Goal: Transaction & Acquisition: Purchase product/service

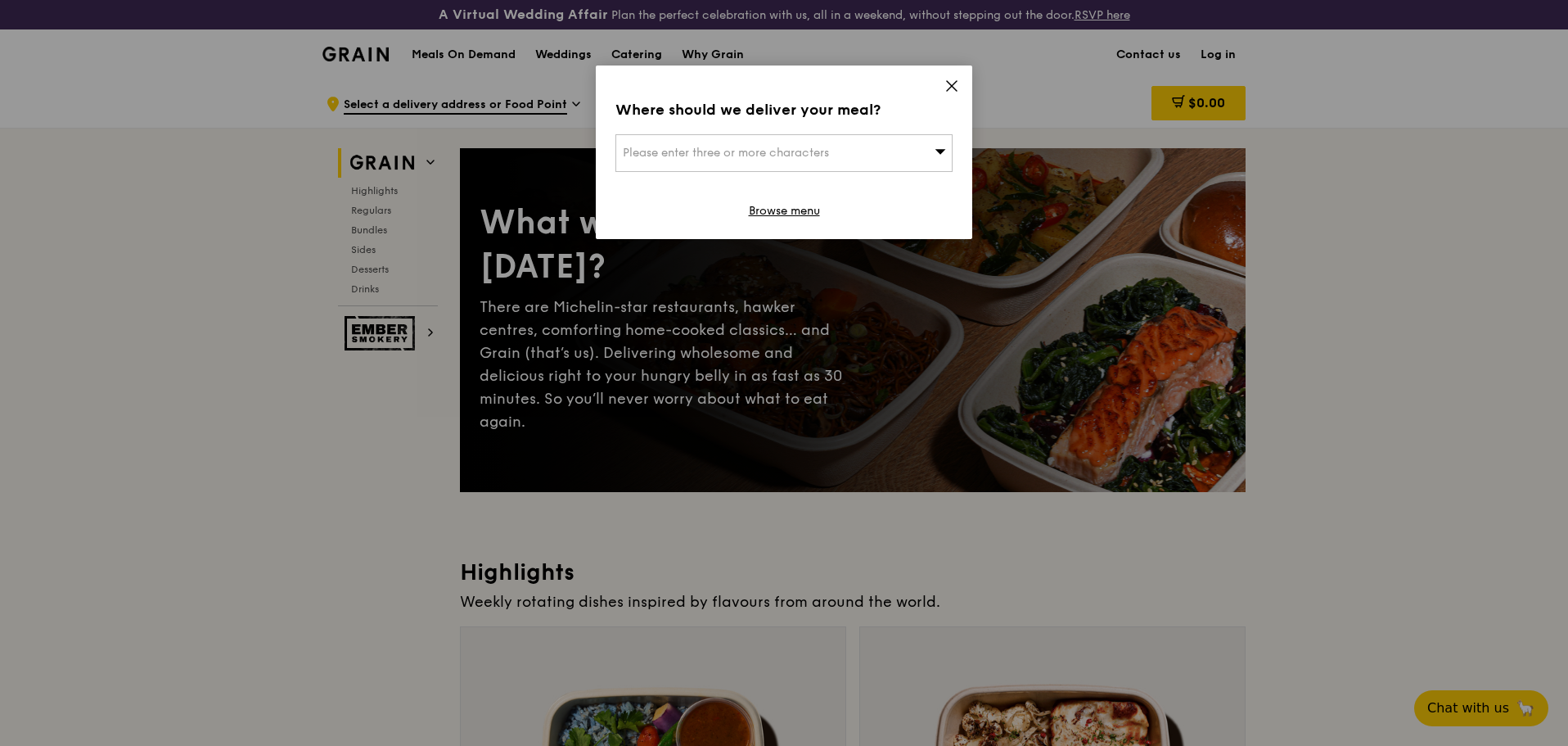
scroll to position [82, 0]
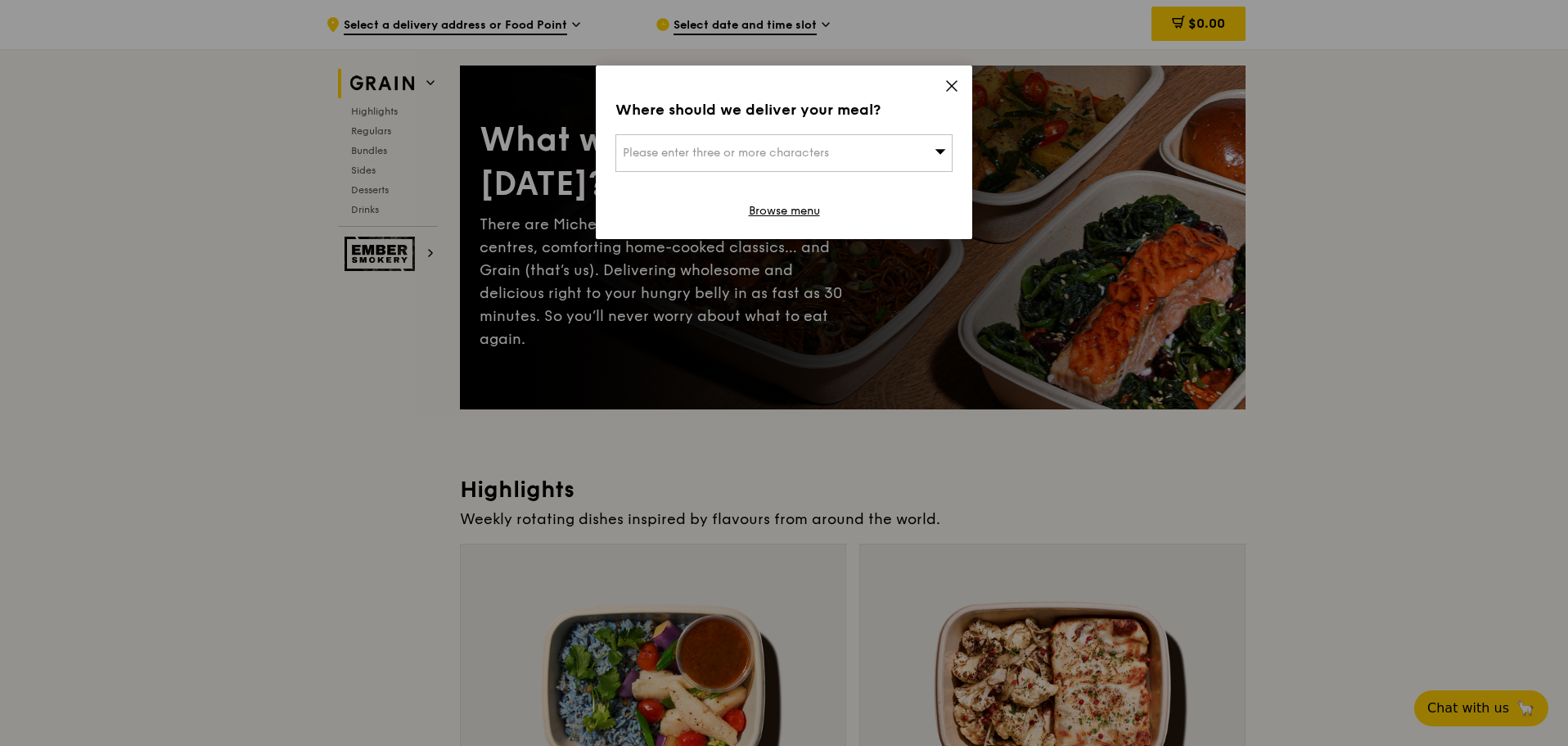
click at [936, 145] on icon at bounding box center [940, 150] width 11 height 12
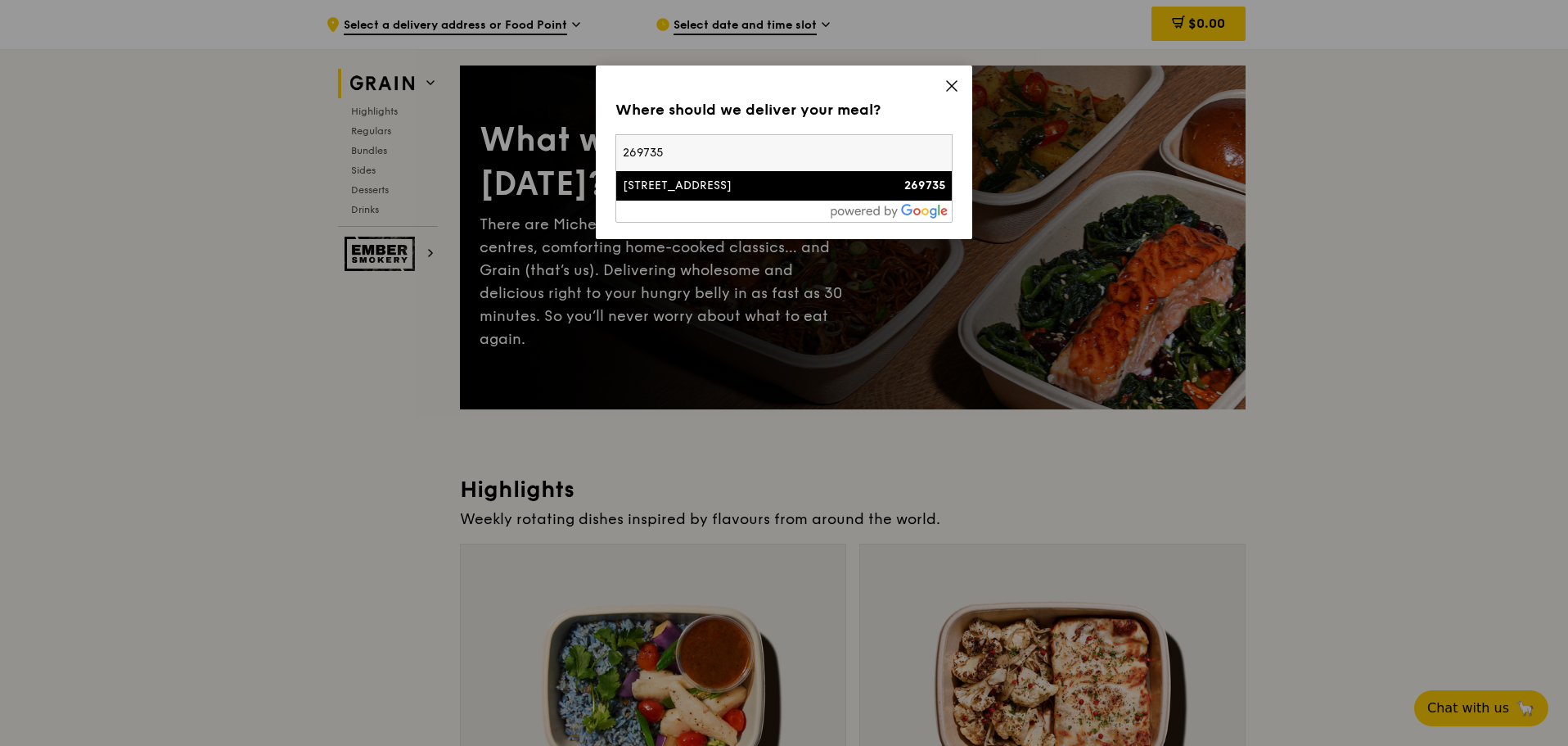
type input "269735"
click at [850, 178] on div "[STREET_ADDRESS]" at bounding box center [744, 185] width 243 height 16
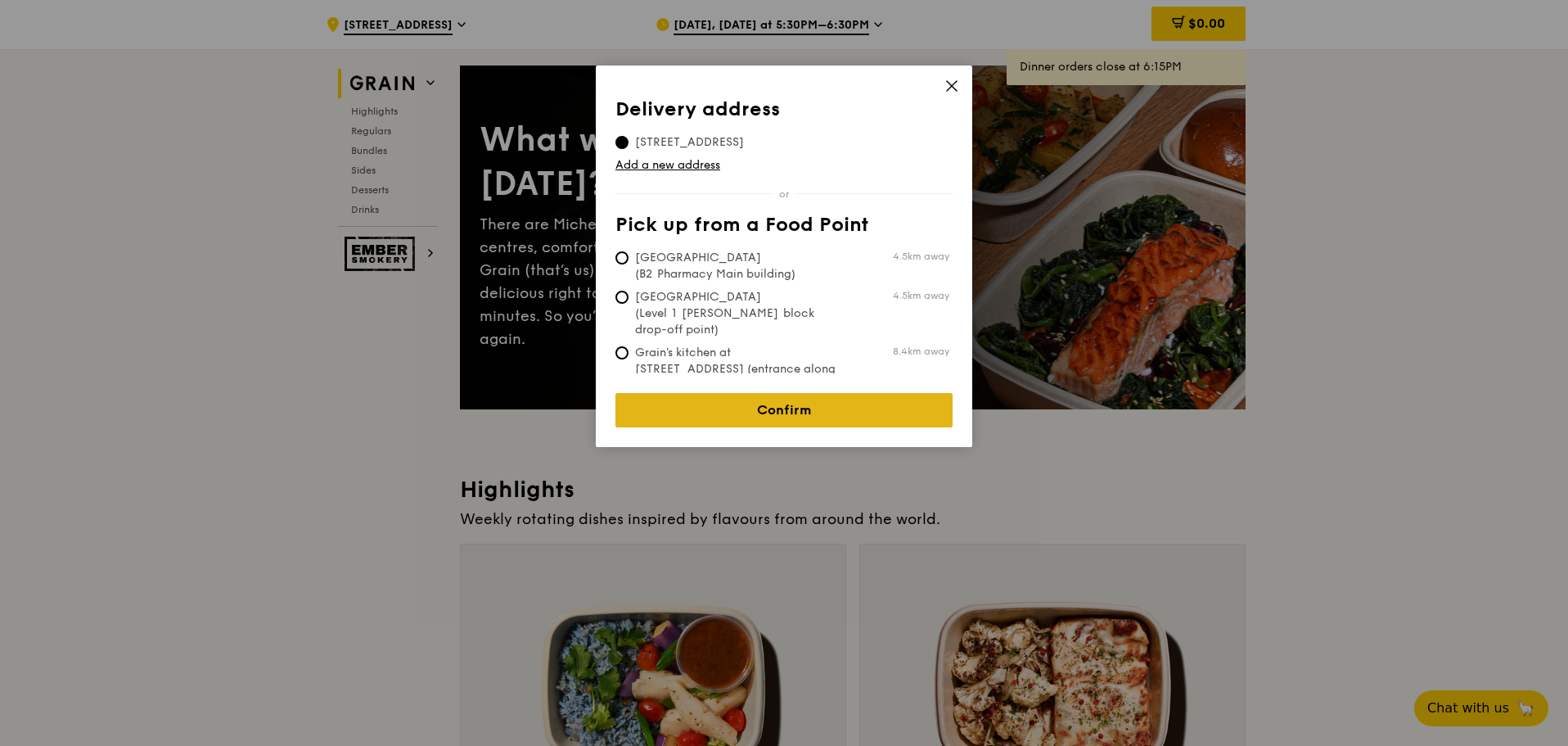
click at [885, 393] on link "Confirm" at bounding box center [784, 410] width 337 height 34
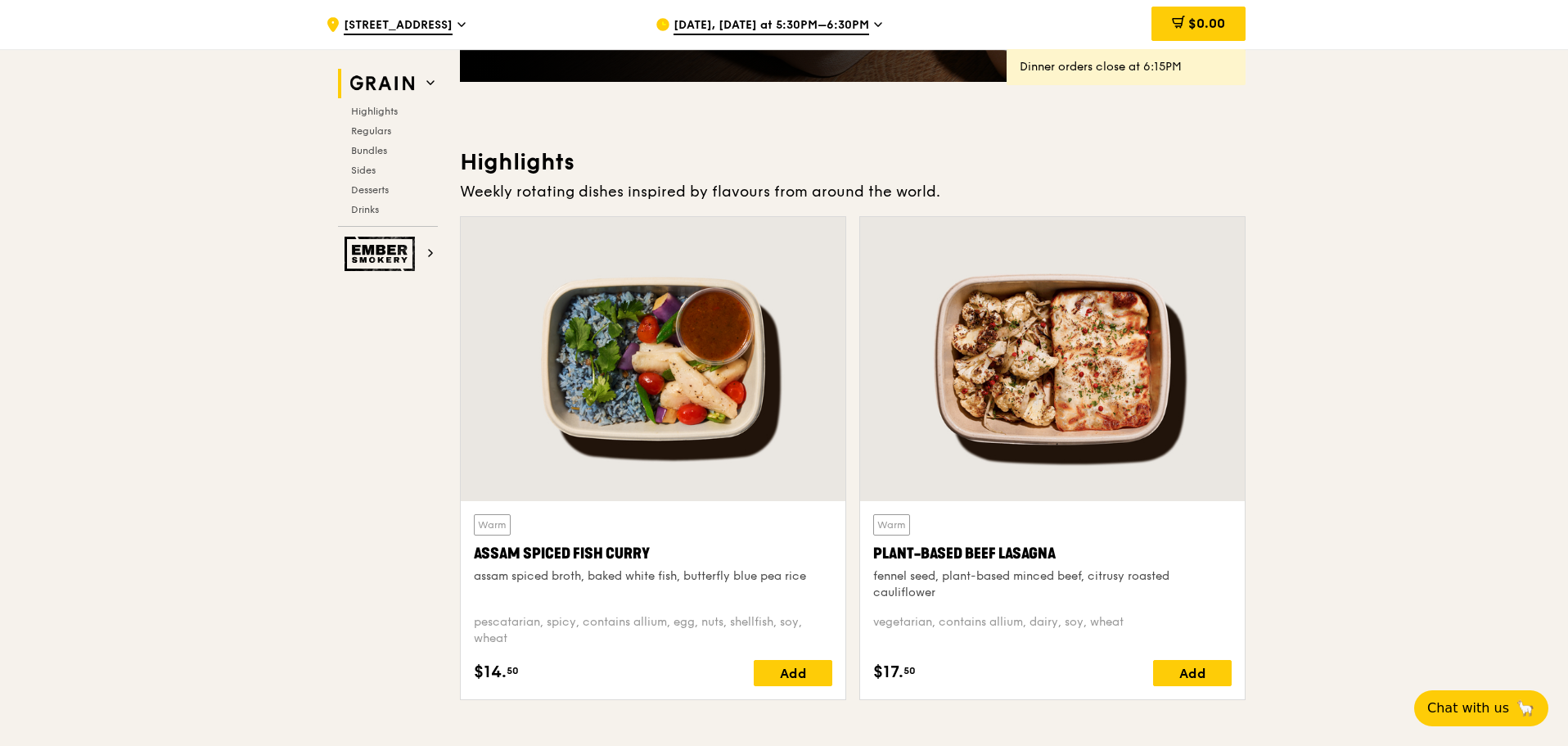
scroll to position [163, 0]
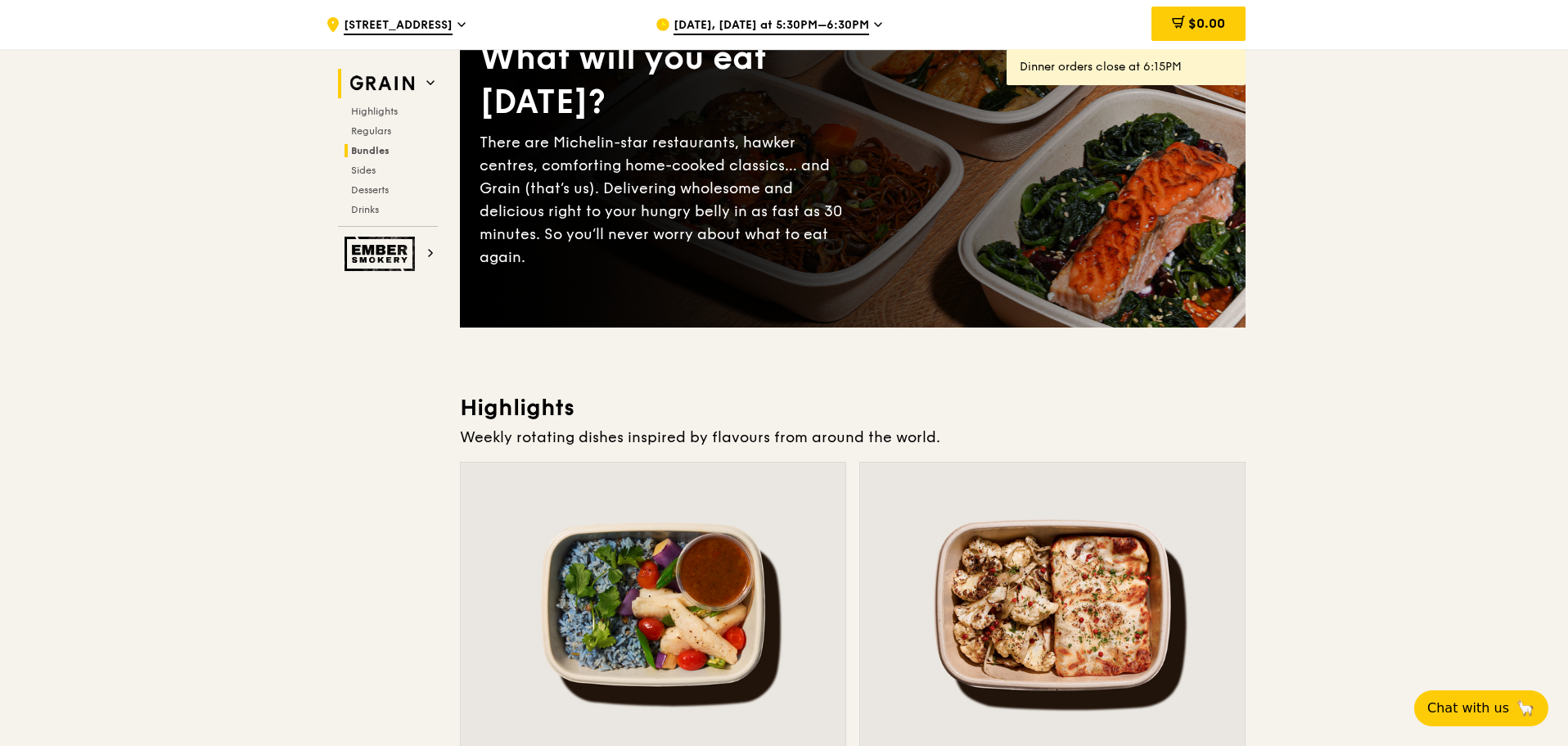
click at [396, 146] on h2 "Bundles" at bounding box center [391, 151] width 93 height 13
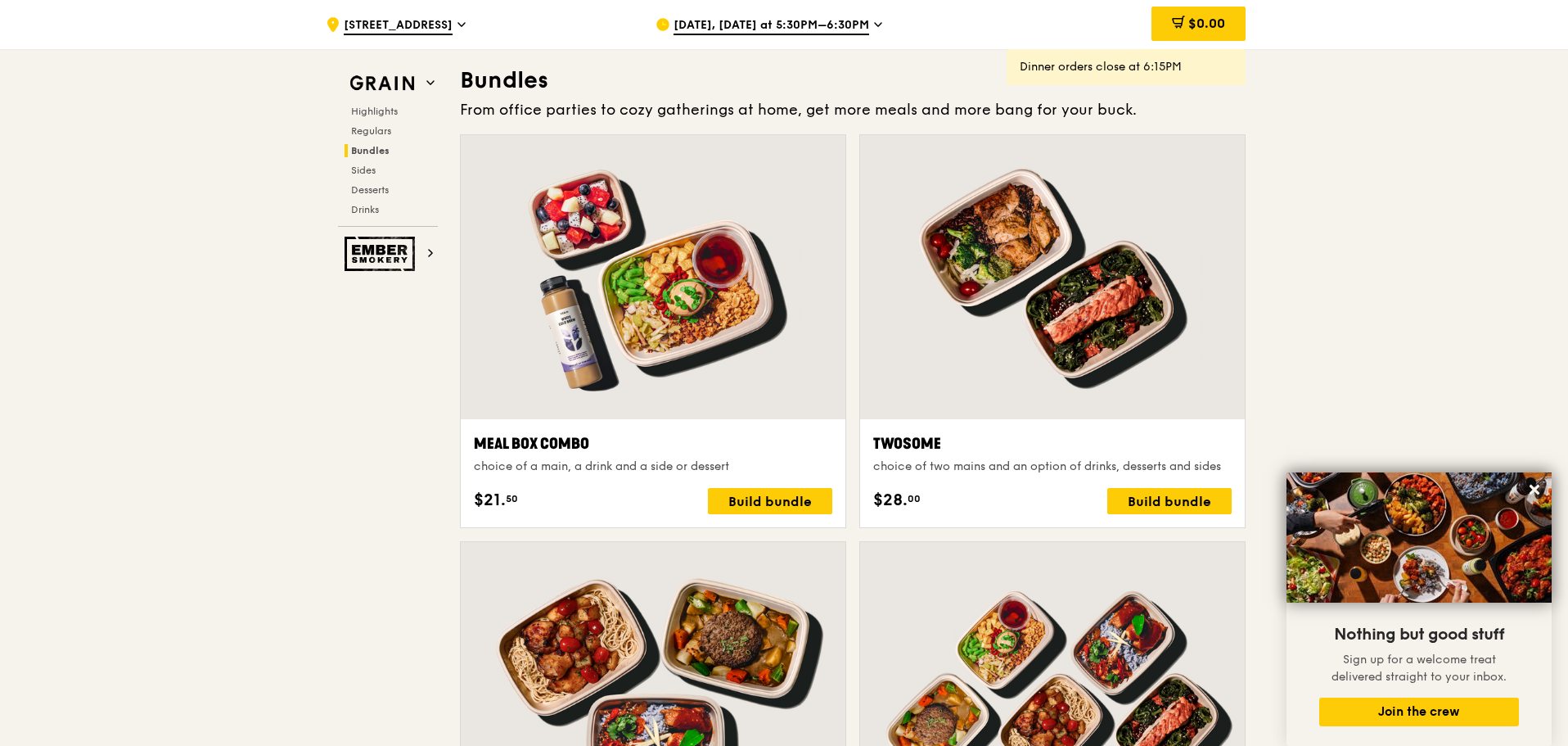
scroll to position [2567, 0]
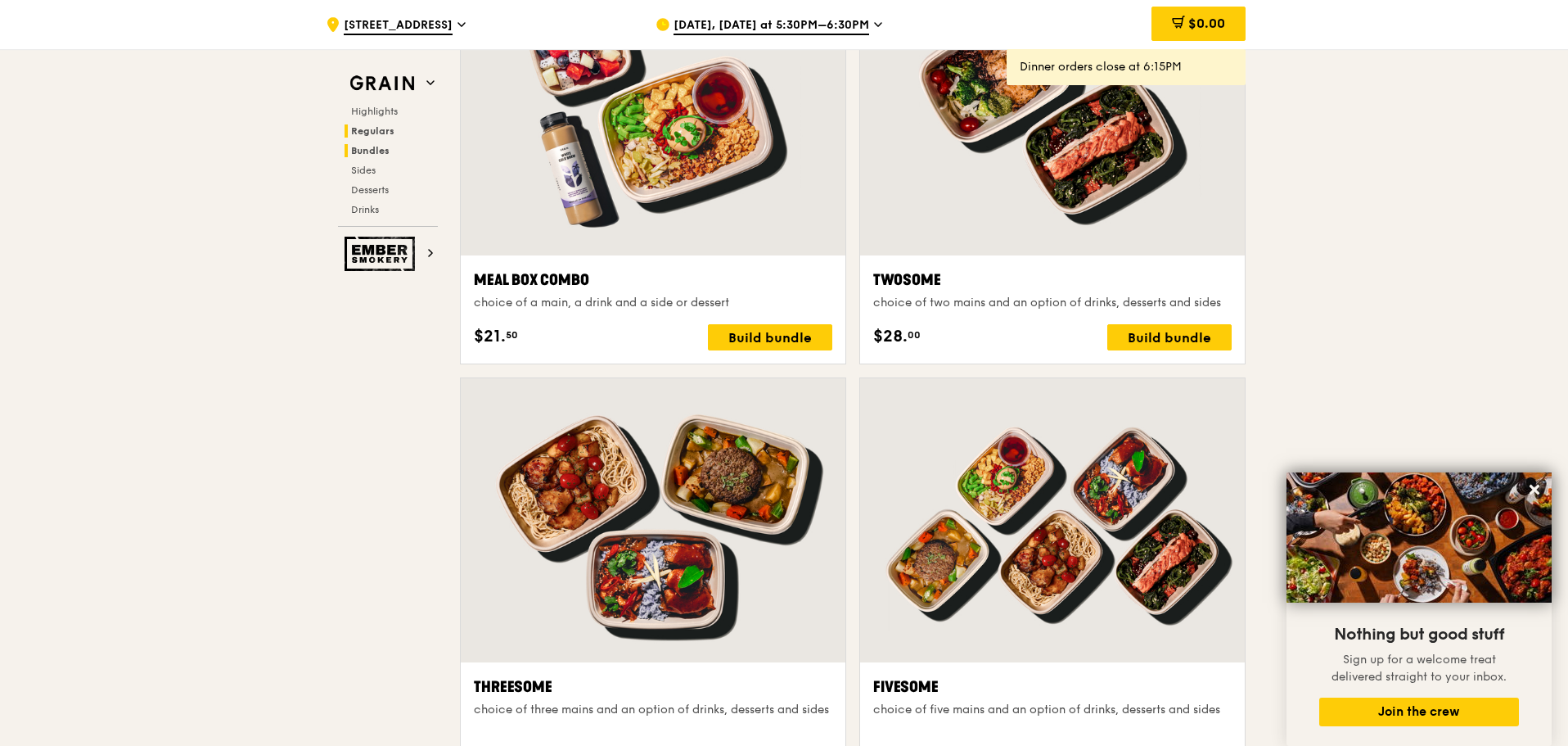
click at [356, 131] on span "Regulars" at bounding box center [373, 131] width 43 height 11
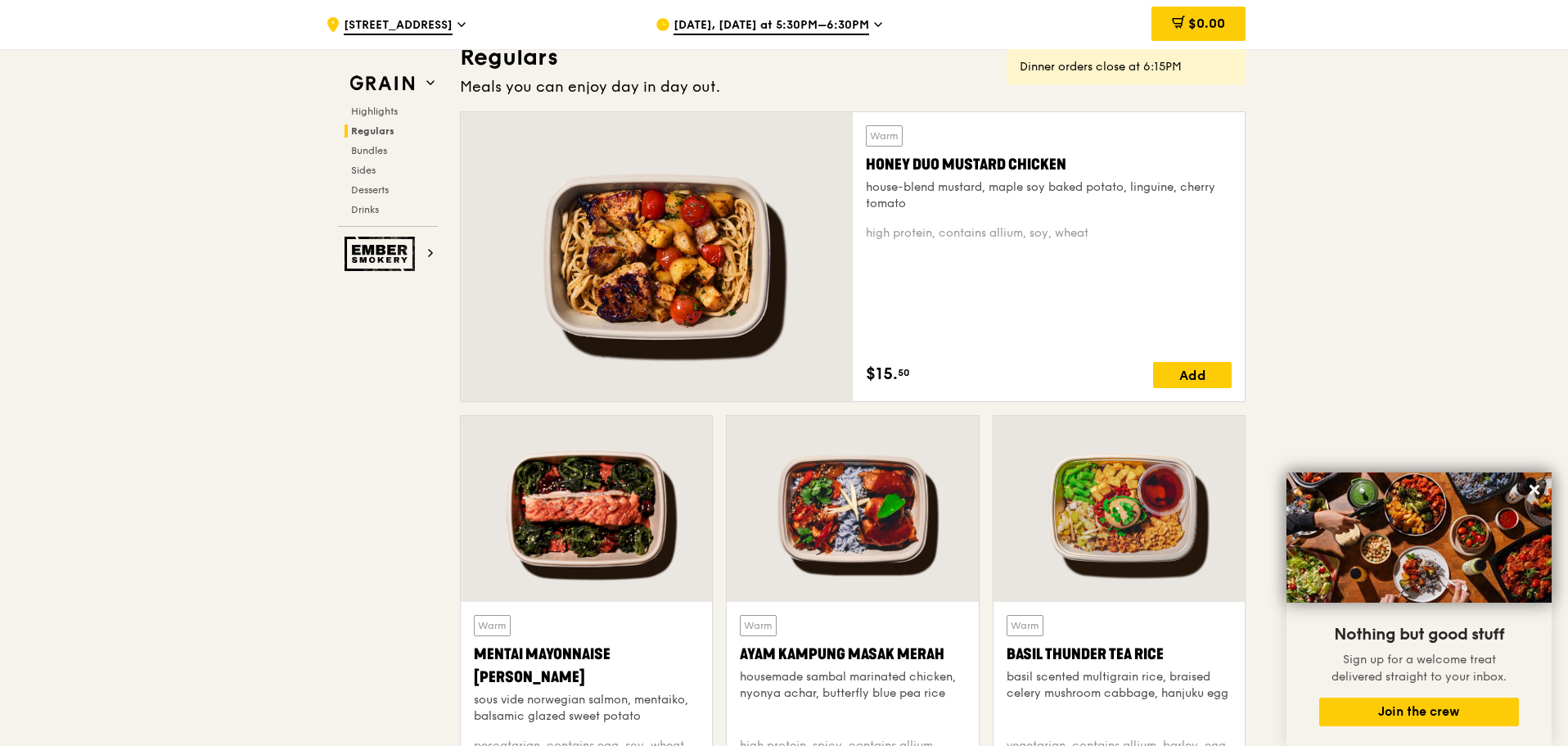
scroll to position [1122, 0]
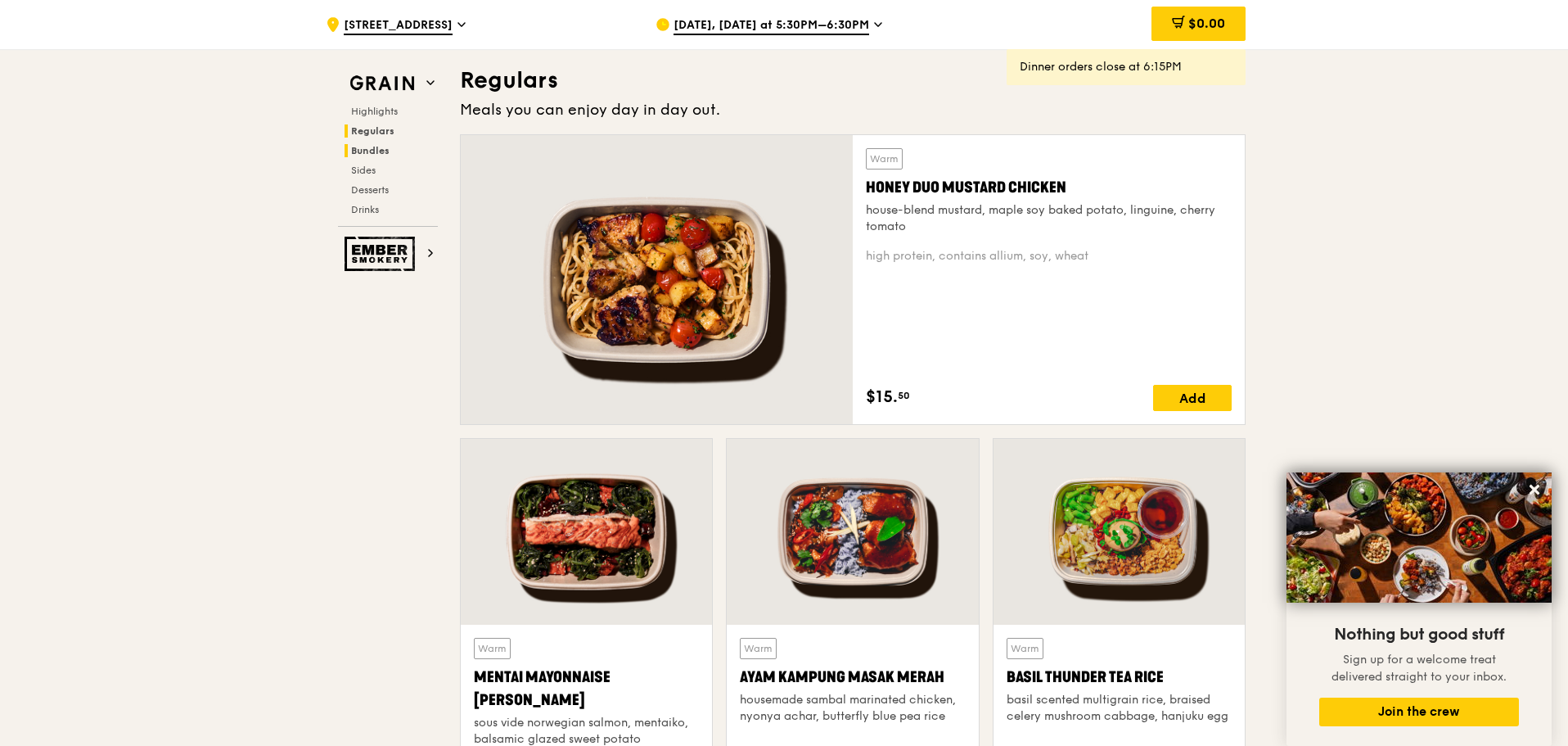
click at [387, 152] on span "Bundles" at bounding box center [370, 150] width 39 height 11
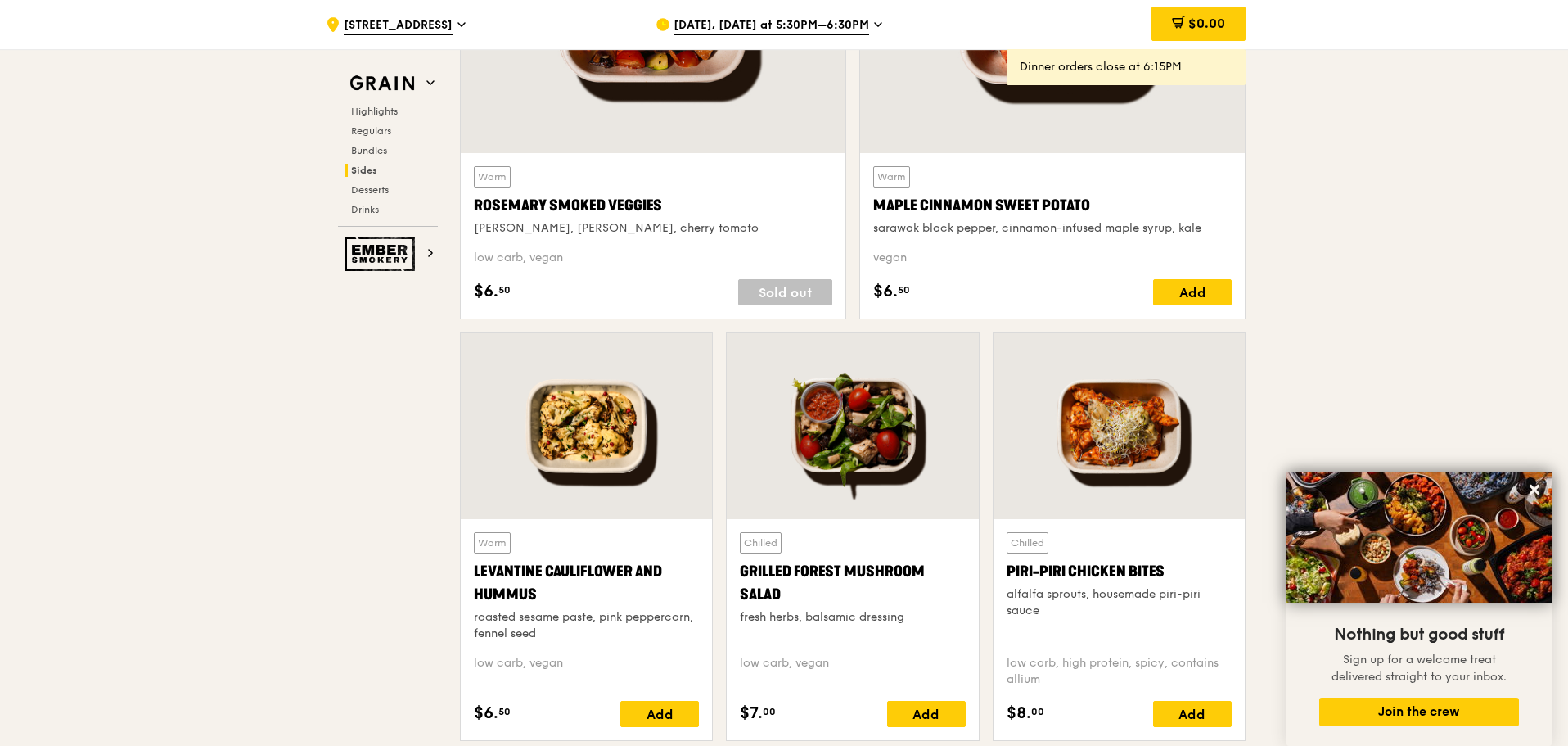
scroll to position [3876, 0]
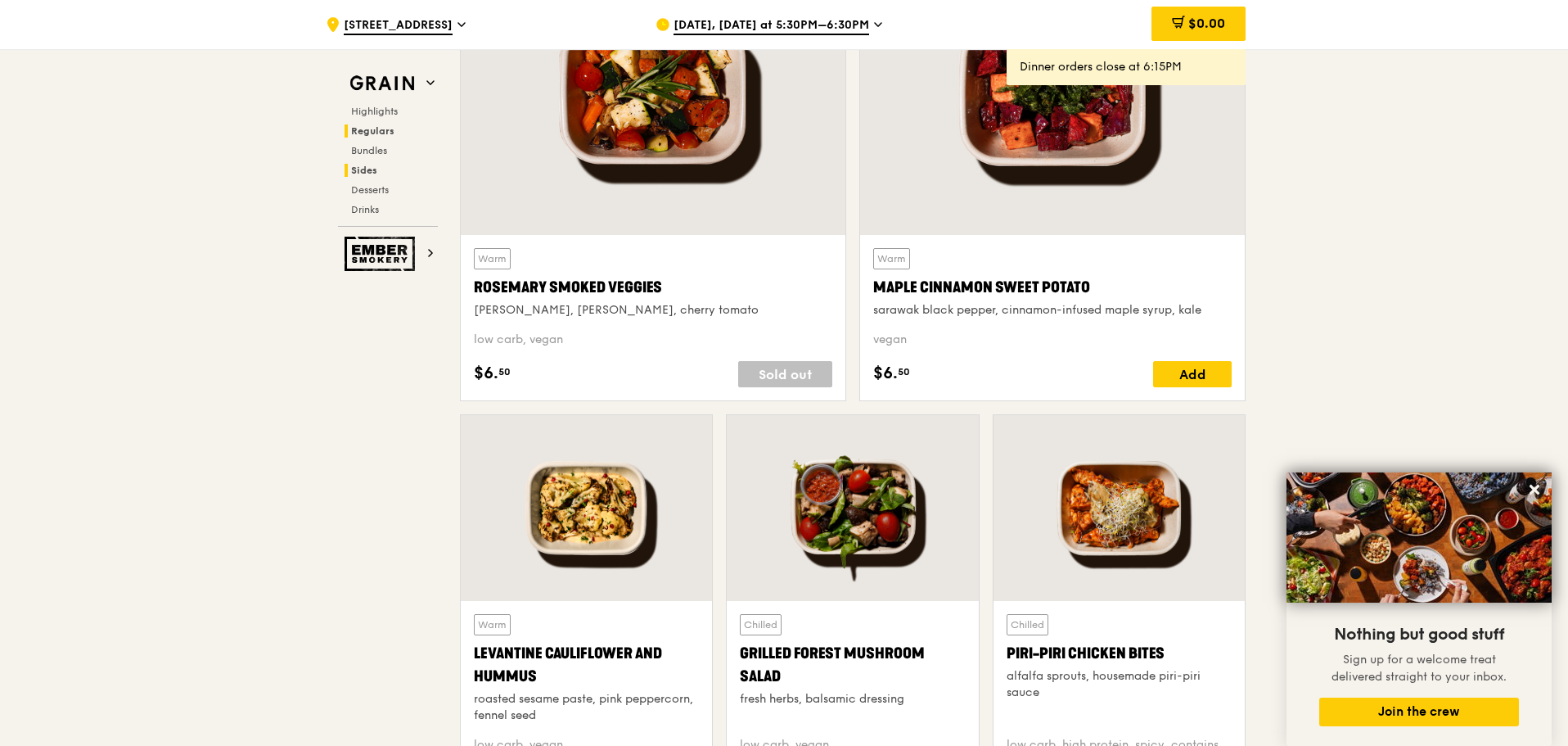
click at [397, 131] on h2 "Regulars" at bounding box center [391, 131] width 93 height 13
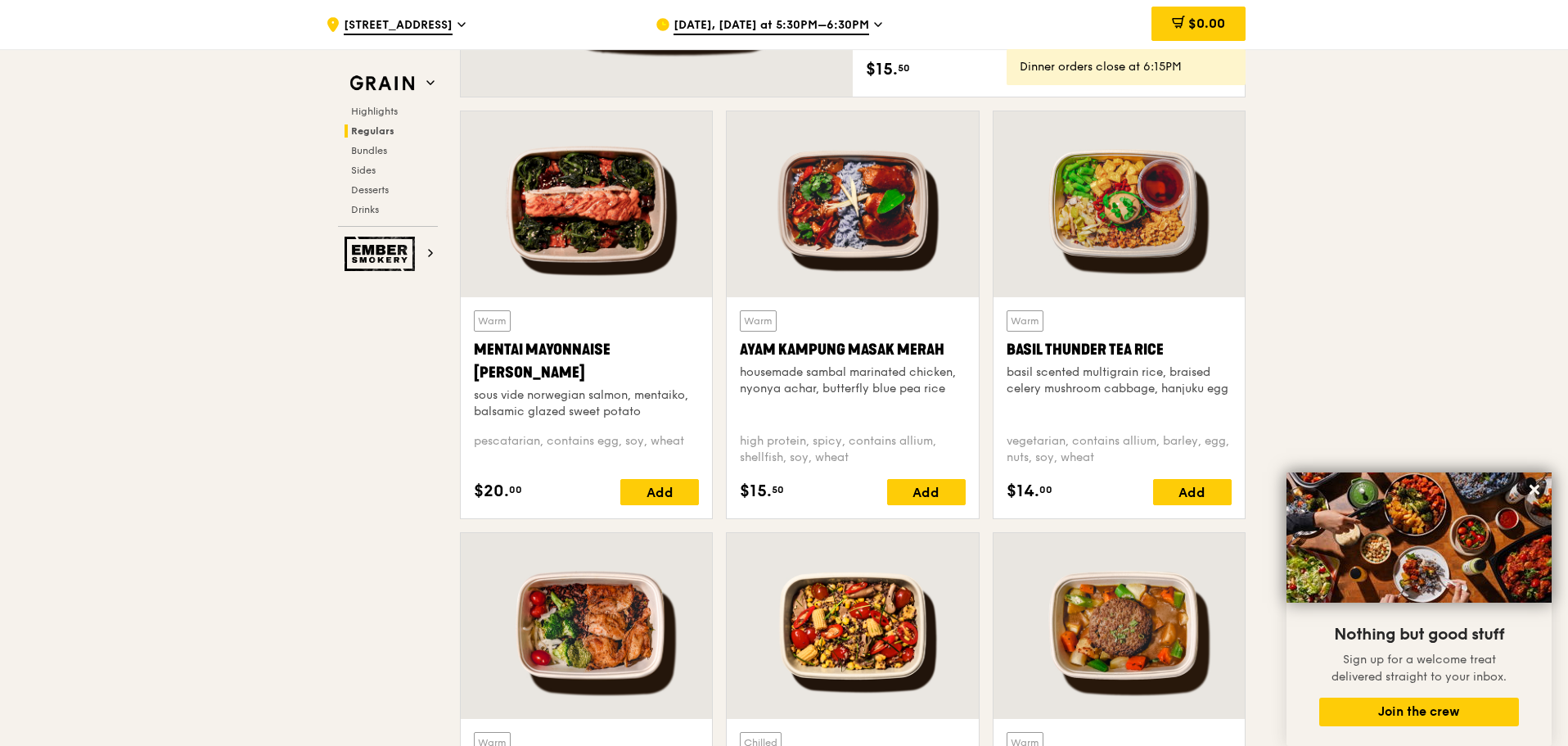
scroll to position [1532, 0]
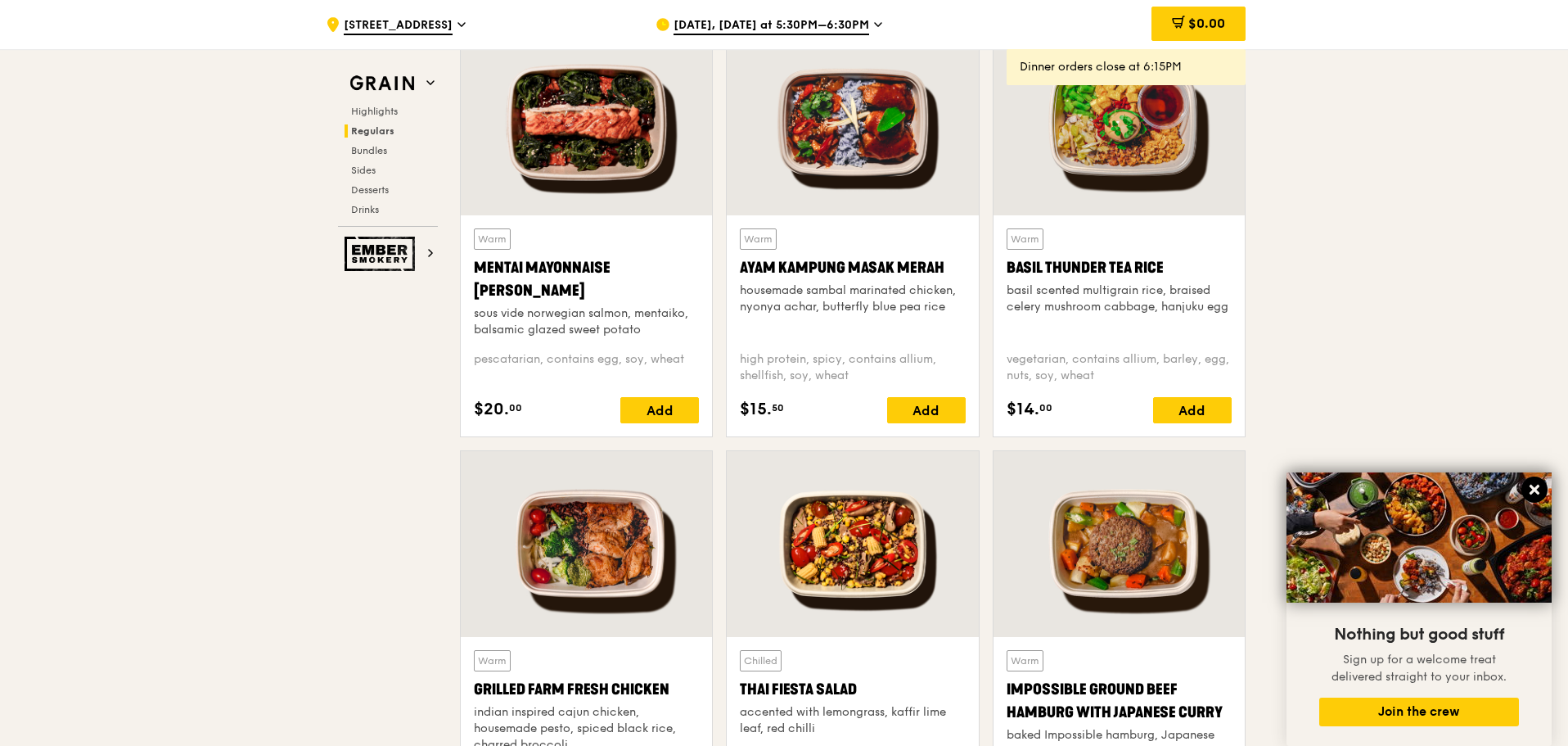
click at [1541, 484] on icon at bounding box center [1534, 489] width 15 height 15
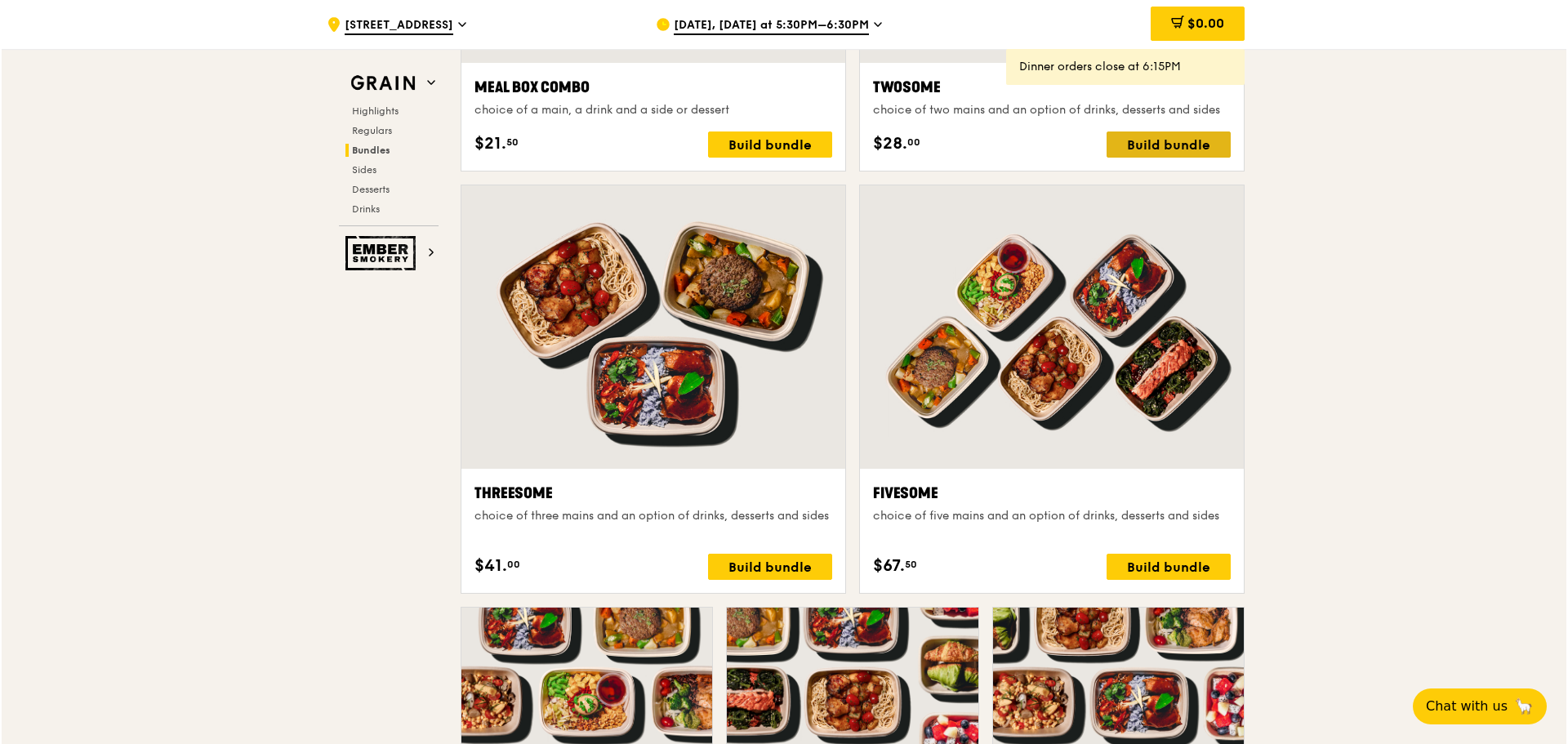
scroll to position [2425, 0]
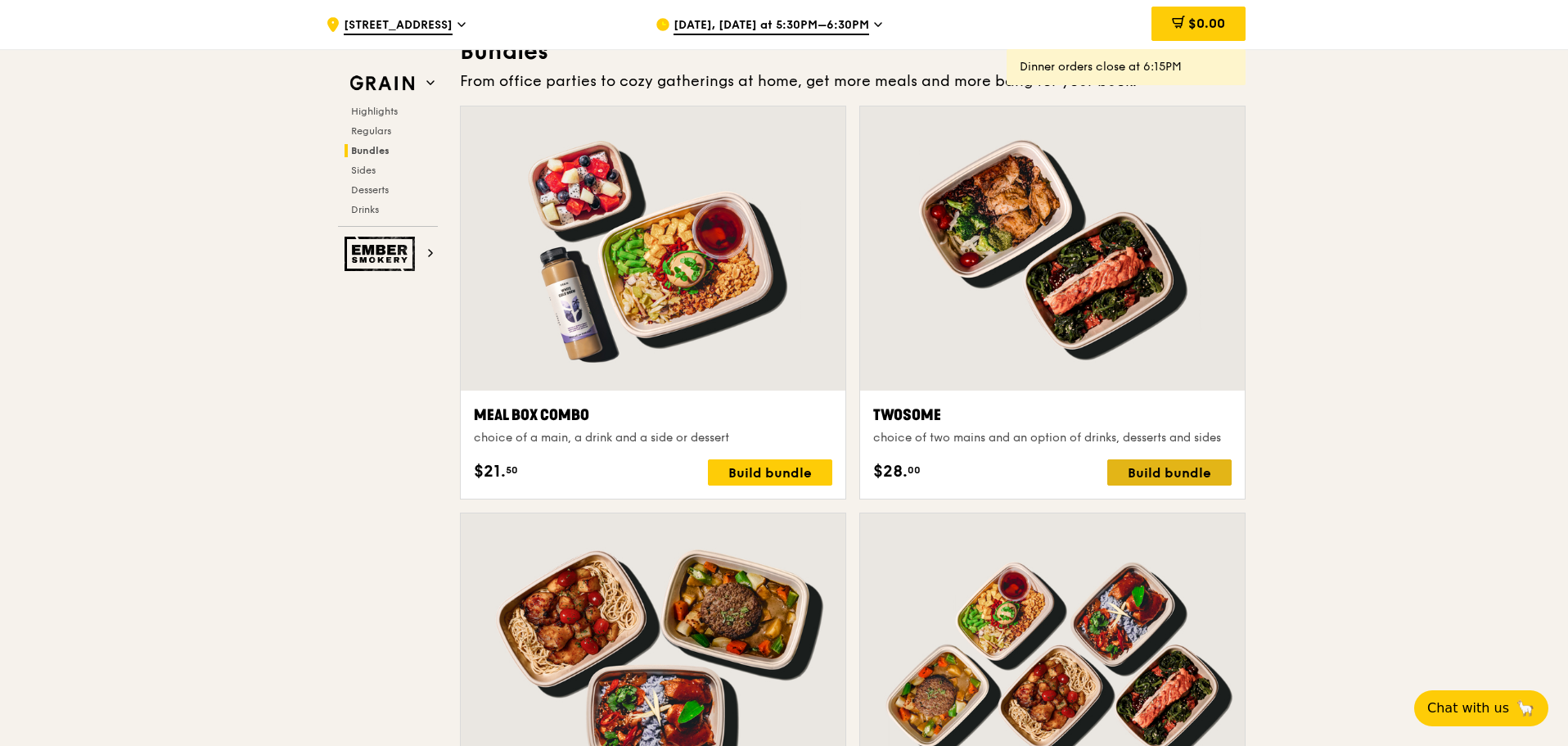
click at [1152, 472] on div "Build bundle" at bounding box center [1170, 472] width 125 height 26
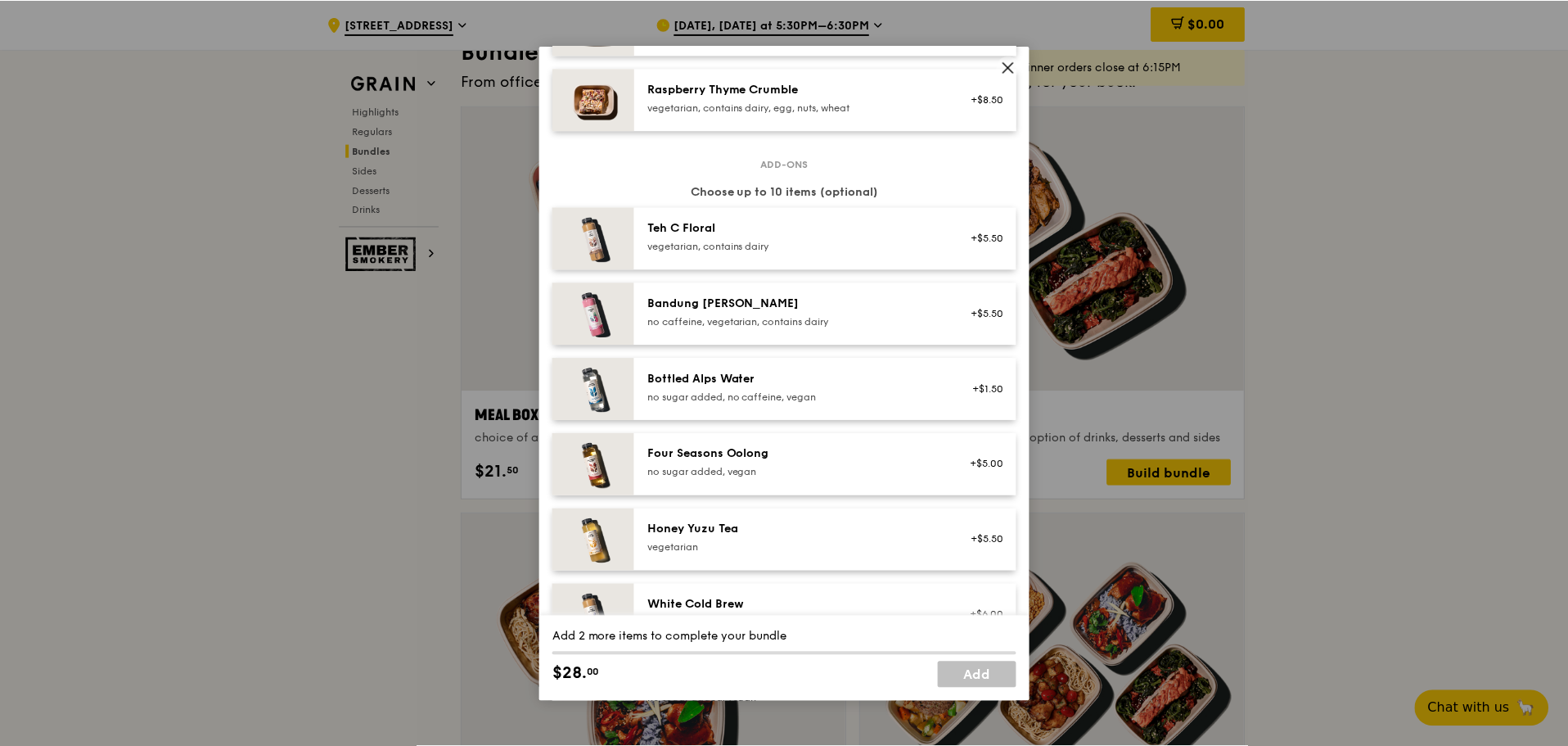
scroll to position [1882, 0]
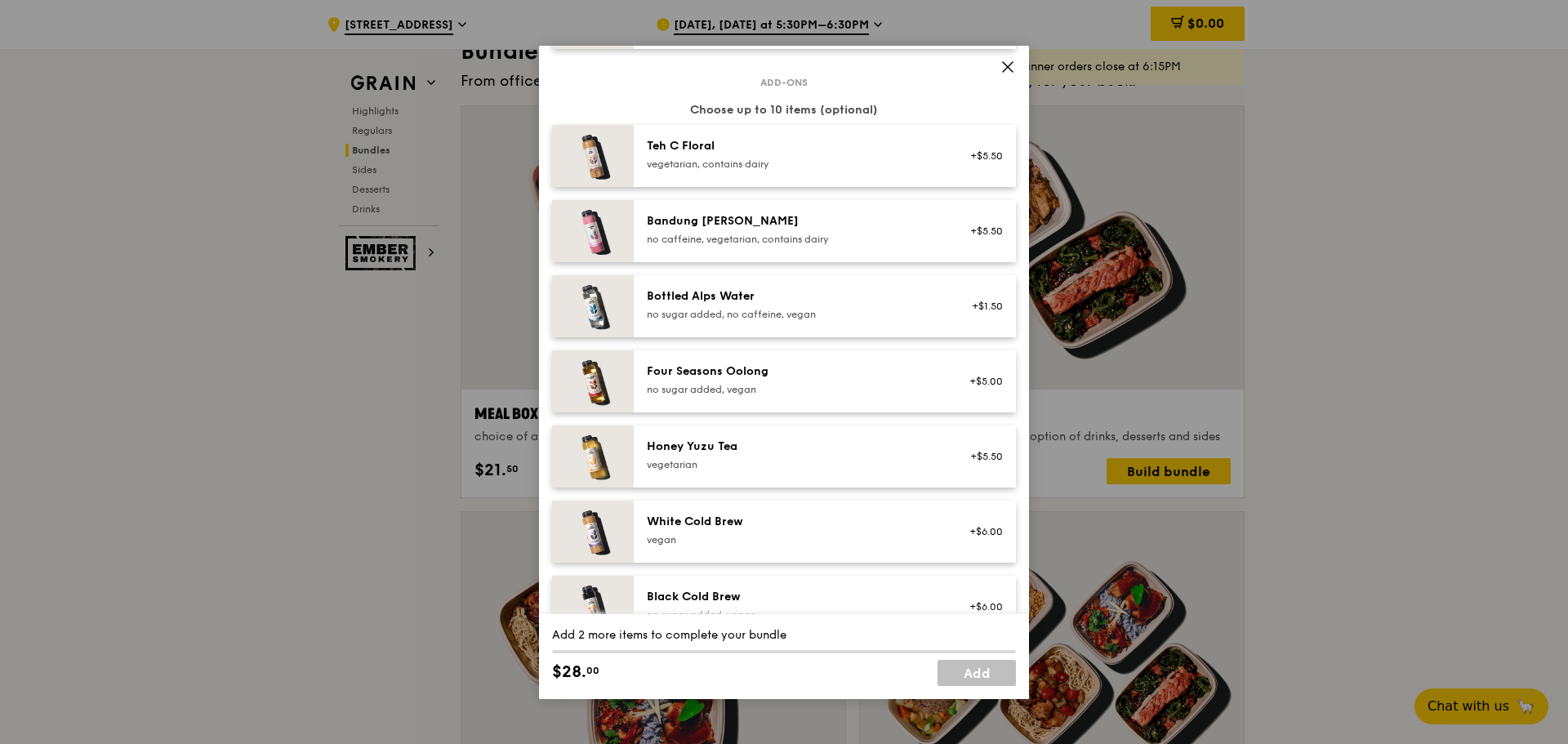
click at [1005, 71] on icon at bounding box center [1008, 67] width 15 height 15
